Goal: Task Accomplishment & Management: Manage account settings

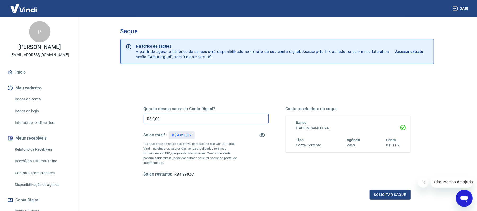
click at [171, 120] on input "R$ 0,00" at bounding box center [205, 119] width 125 height 10
type input "R$ 4.000,00"
click at [397, 196] on button "Solicitar saque" at bounding box center [389, 195] width 41 height 10
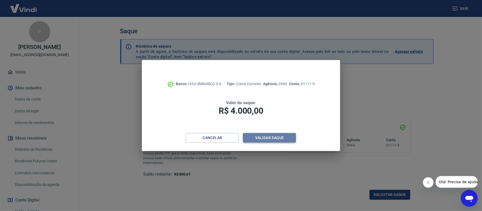
click at [282, 138] on button "Validar saque" at bounding box center [269, 138] width 53 height 10
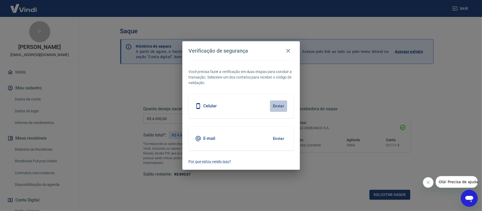
click at [276, 104] on button "Enviar" at bounding box center [278, 106] width 17 height 11
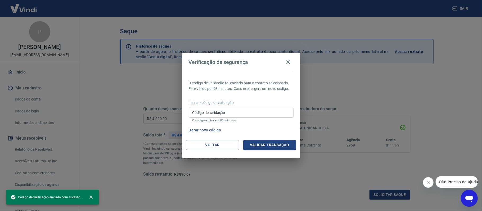
click at [237, 111] on input "Código de validação" at bounding box center [241, 113] width 105 height 10
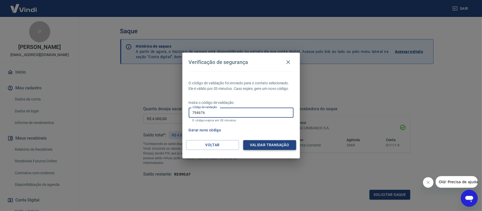
type input "794676"
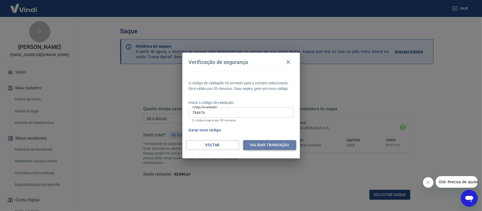
click at [259, 144] on button "Validar transação" at bounding box center [269, 145] width 53 height 10
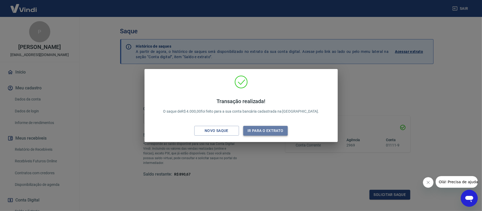
click at [264, 129] on button "Ir para o extrato" at bounding box center [265, 131] width 45 height 10
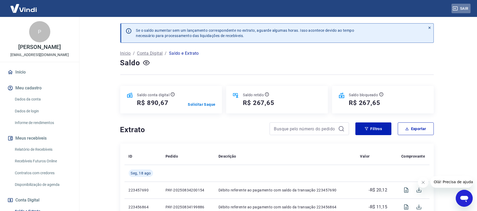
click at [465, 8] on button "Sair" at bounding box center [460, 9] width 19 height 10
